Goal: Communication & Community: Answer question/provide support

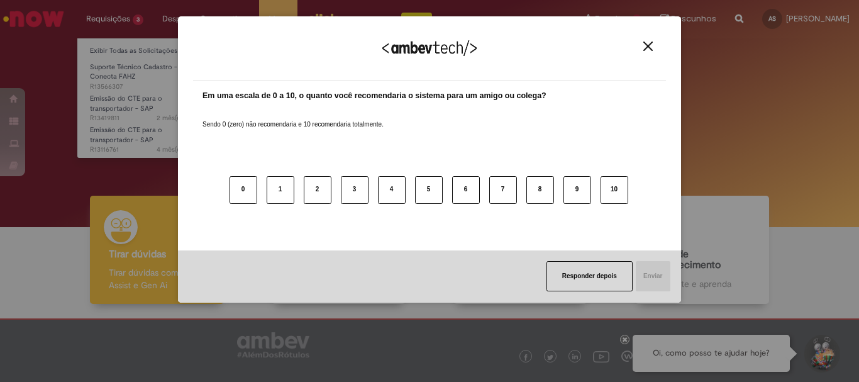
click at [113, 23] on div "Agradecemos seu feedback! Em uma escala de 0 a 10, o quanto você recomendaria o…" at bounding box center [429, 191] width 859 height 382
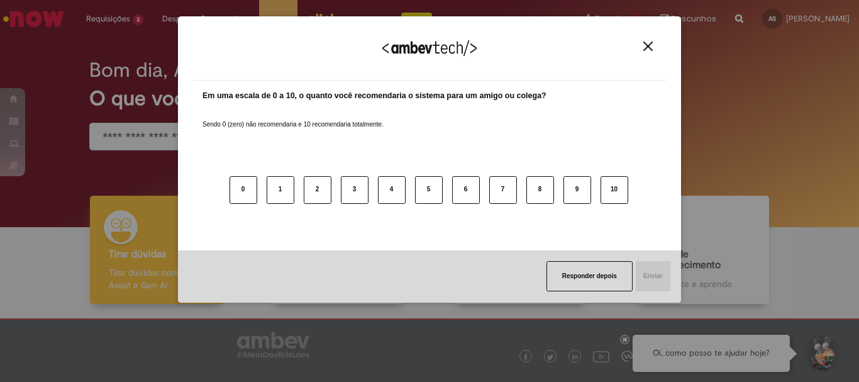
click at [649, 43] on img "Close" at bounding box center [648, 46] width 9 height 9
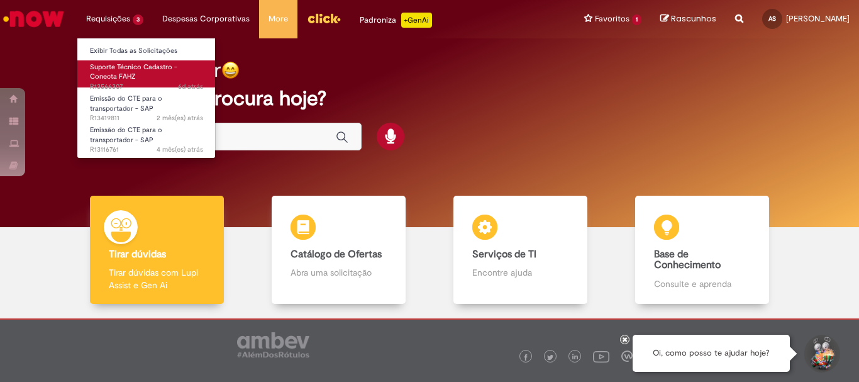
click at [125, 73] on span "Suporte Técnico Cadastro - Conecta FAHZ" at bounding box center [133, 72] width 87 height 20
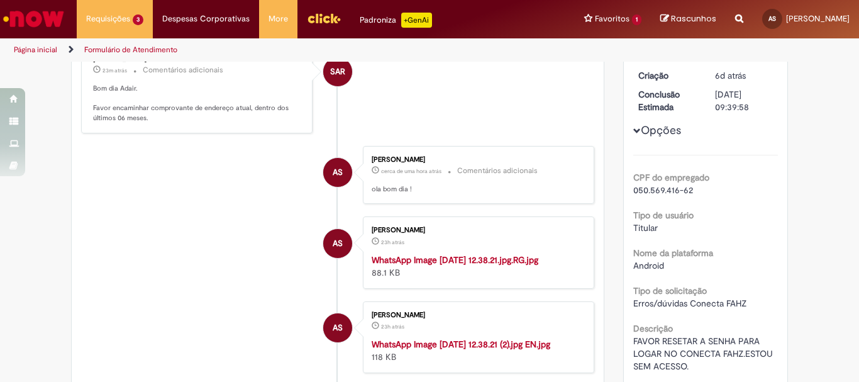
scroll to position [189, 0]
click at [422, 254] on img "Histórico de tíquete" at bounding box center [476, 254] width 209 height 0
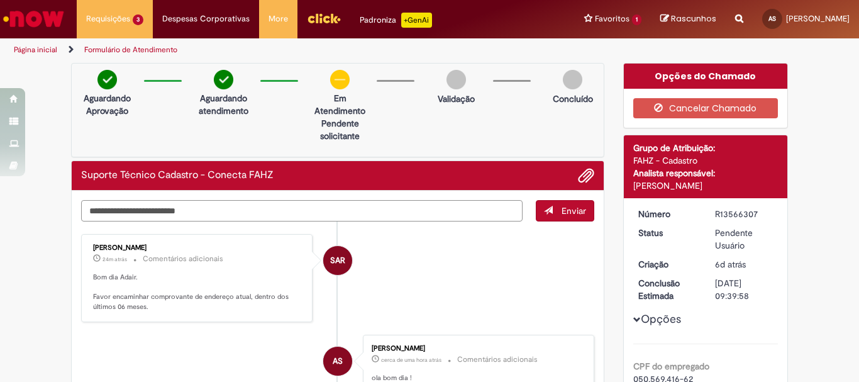
click at [123, 215] on textarea "Digite sua mensagem aqui..." at bounding box center [302, 210] width 442 height 21
type textarea "**********"
click at [572, 211] on span "Enviar" at bounding box center [574, 210] width 25 height 11
